Goal: Task Accomplishment & Management: Complete application form

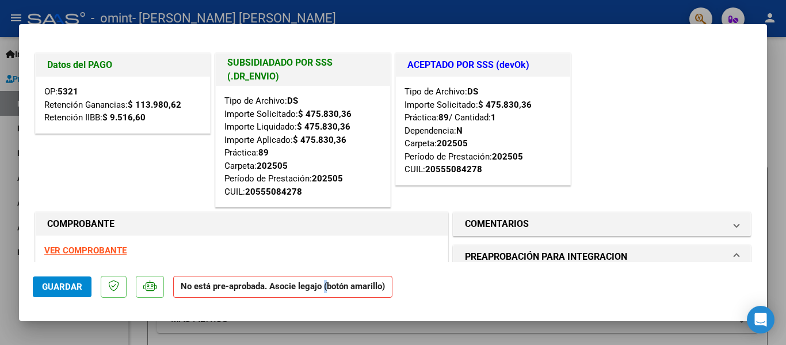
click at [325, 287] on strong "No está pre-aprobada. Asocie legajo (botón amarillo)" at bounding box center [282, 287] width 219 height 22
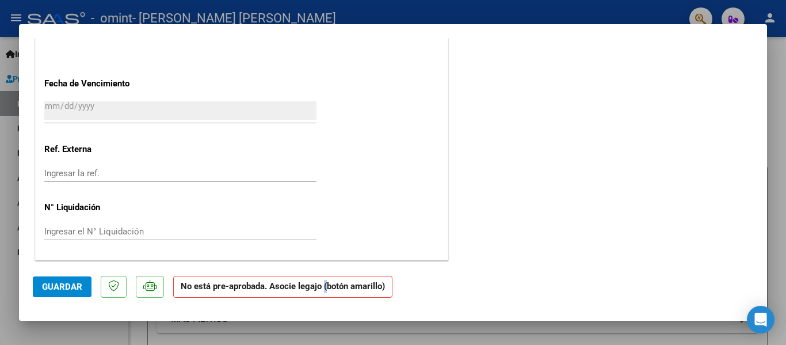
scroll to position [892, 0]
click at [785, 39] on div at bounding box center [393, 172] width 786 height 345
type input "$ 0,00"
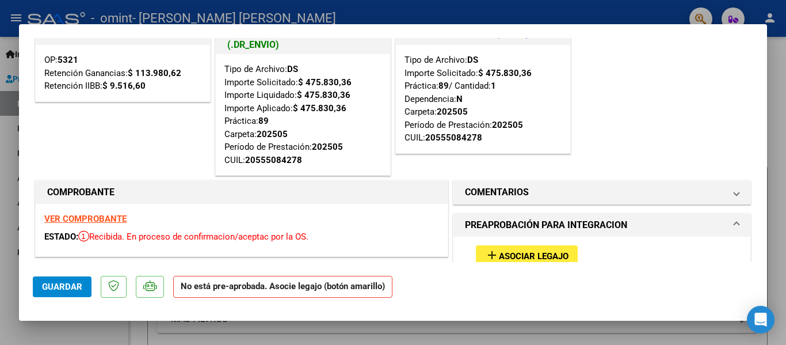
scroll to position [58, 0]
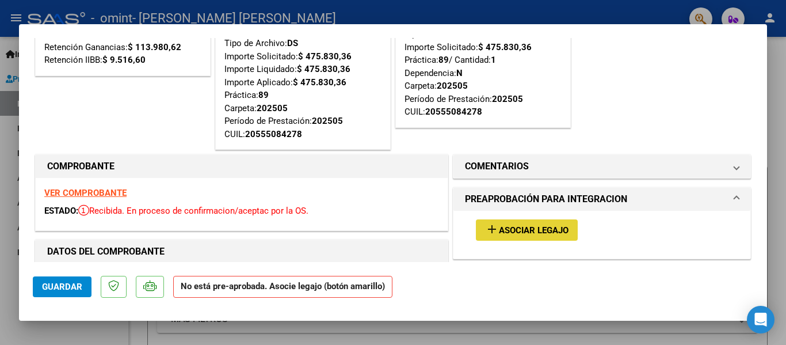
click at [532, 225] on span "Asociar Legajo" at bounding box center [534, 230] width 70 height 10
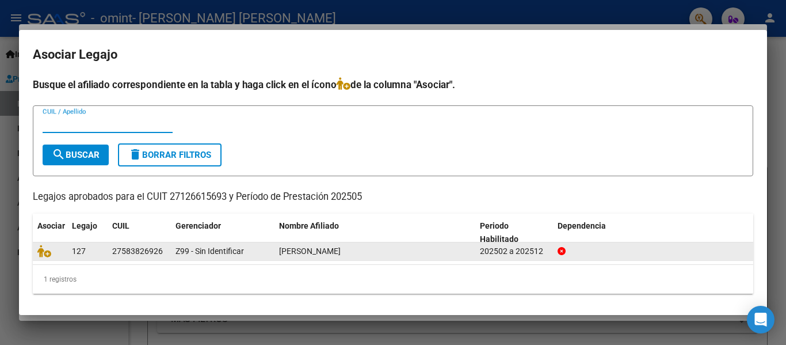
scroll to position [2, 0]
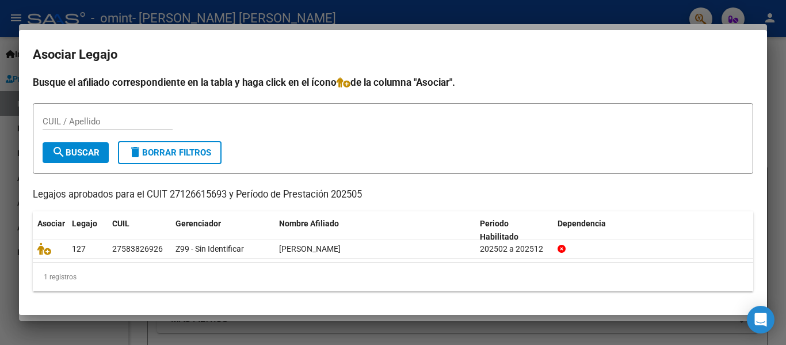
click at [97, 113] on div "CUIL / Apellido" at bounding box center [108, 121] width 130 height 17
click at [93, 124] on input "CUIL / Apellido" at bounding box center [108, 121] width 130 height 10
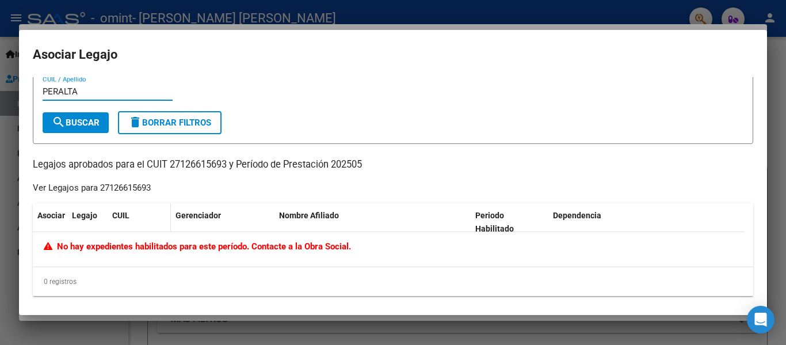
scroll to position [8, 0]
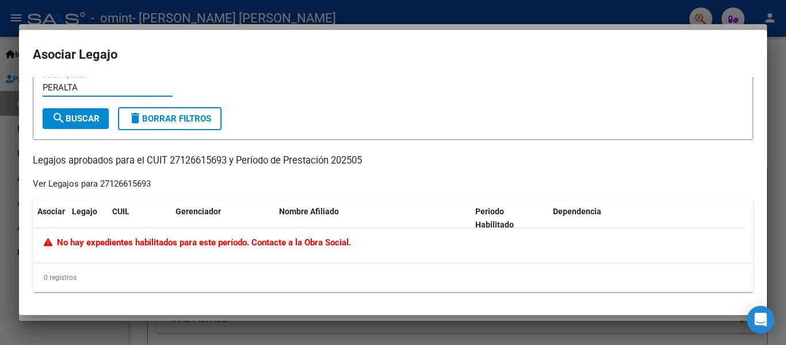
click at [44, 86] on input "PERALTA" at bounding box center [108, 87] width 130 height 10
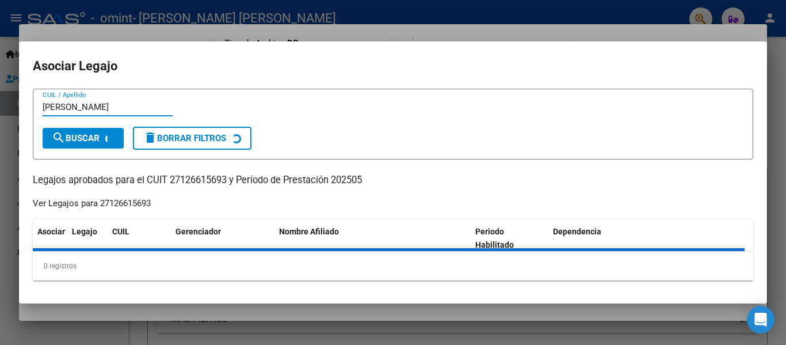
scroll to position [0, 0]
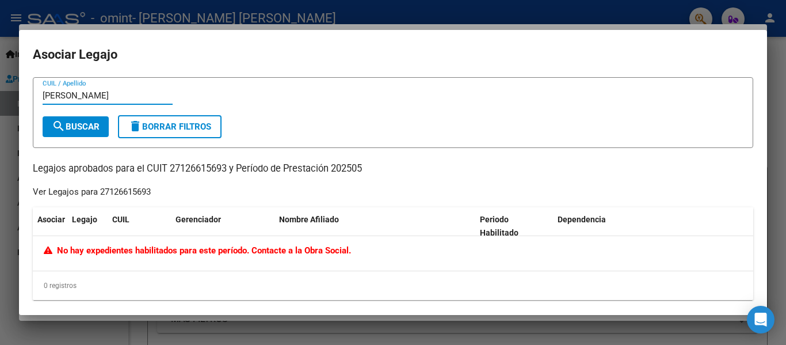
click at [54, 96] on input "MARTINEZ PERALTA" at bounding box center [108, 95] width 130 height 10
click at [156, 91] on input "MARTINEZ PERALTA" at bounding box center [108, 95] width 130 height 10
paste input "MARTINEZ"
click at [122, 93] on input "MARTINEZ PERALTAMARTINEZ" at bounding box center [108, 95] width 130 height 10
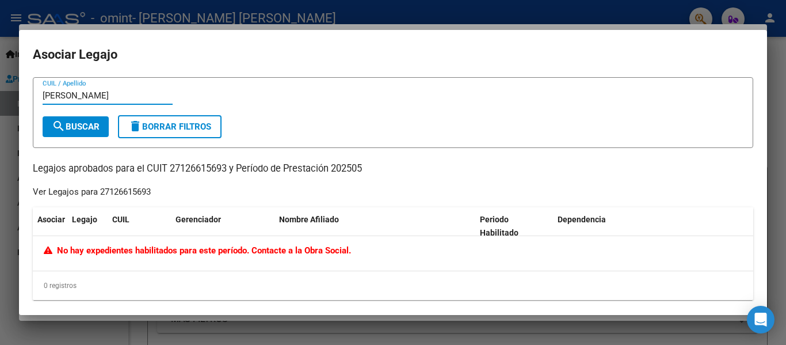
click at [64, 91] on input "MARTINEZ PERALTA MARTINEZ" at bounding box center [108, 95] width 130 height 10
drag, startPoint x: 125, startPoint y: 95, endPoint x: 0, endPoint y: 66, distance: 128.7
click at [0, 67] on div "Datos del PAGO OP: 5321 Retención Ganancias: $ 113.980,62 Retención IIBB: $ 9.5…" at bounding box center [393, 172] width 786 height 345
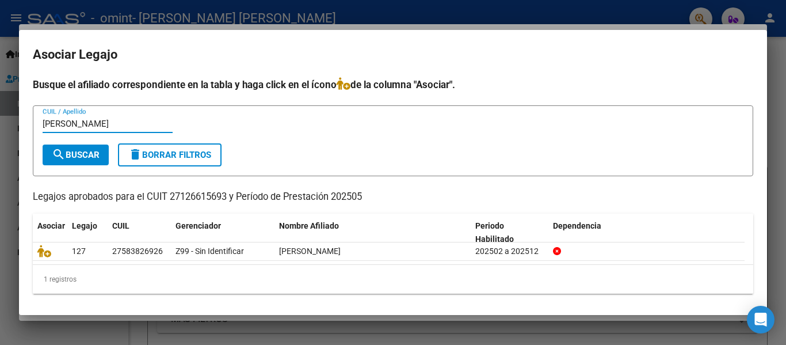
type input "PARISI"
drag, startPoint x: 3, startPoint y: 103, endPoint x: 178, endPoint y: 60, distance: 180.2
click at [4, 103] on div at bounding box center [393, 172] width 786 height 345
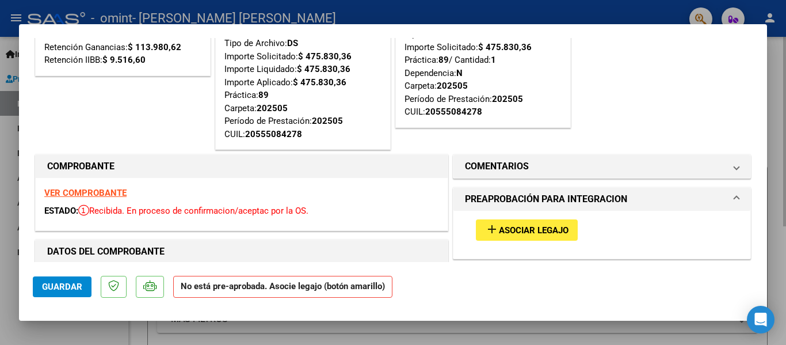
type input "$ 0,00"
